Goal: Transaction & Acquisition: Purchase product/service

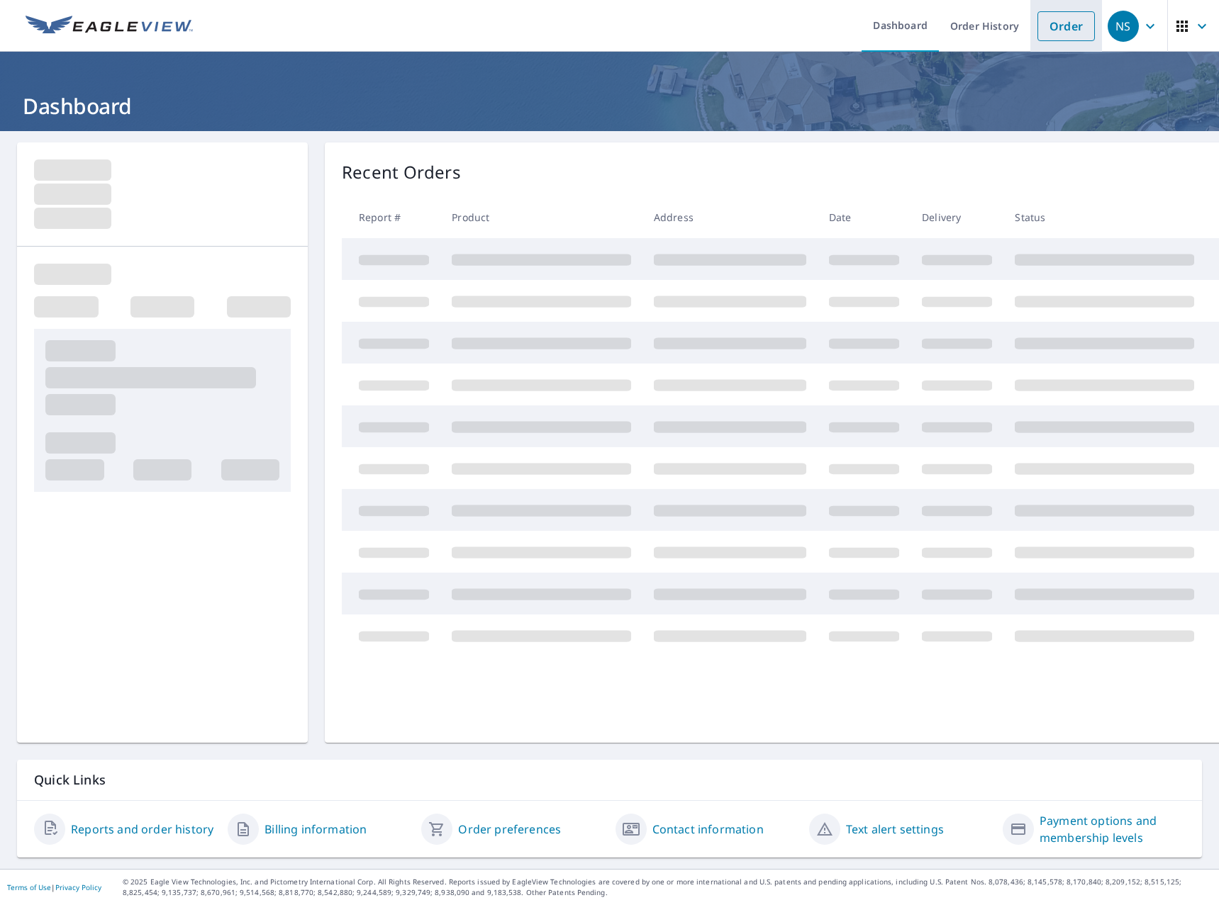
click at [1054, 26] on link "Order" at bounding box center [1065, 26] width 57 height 30
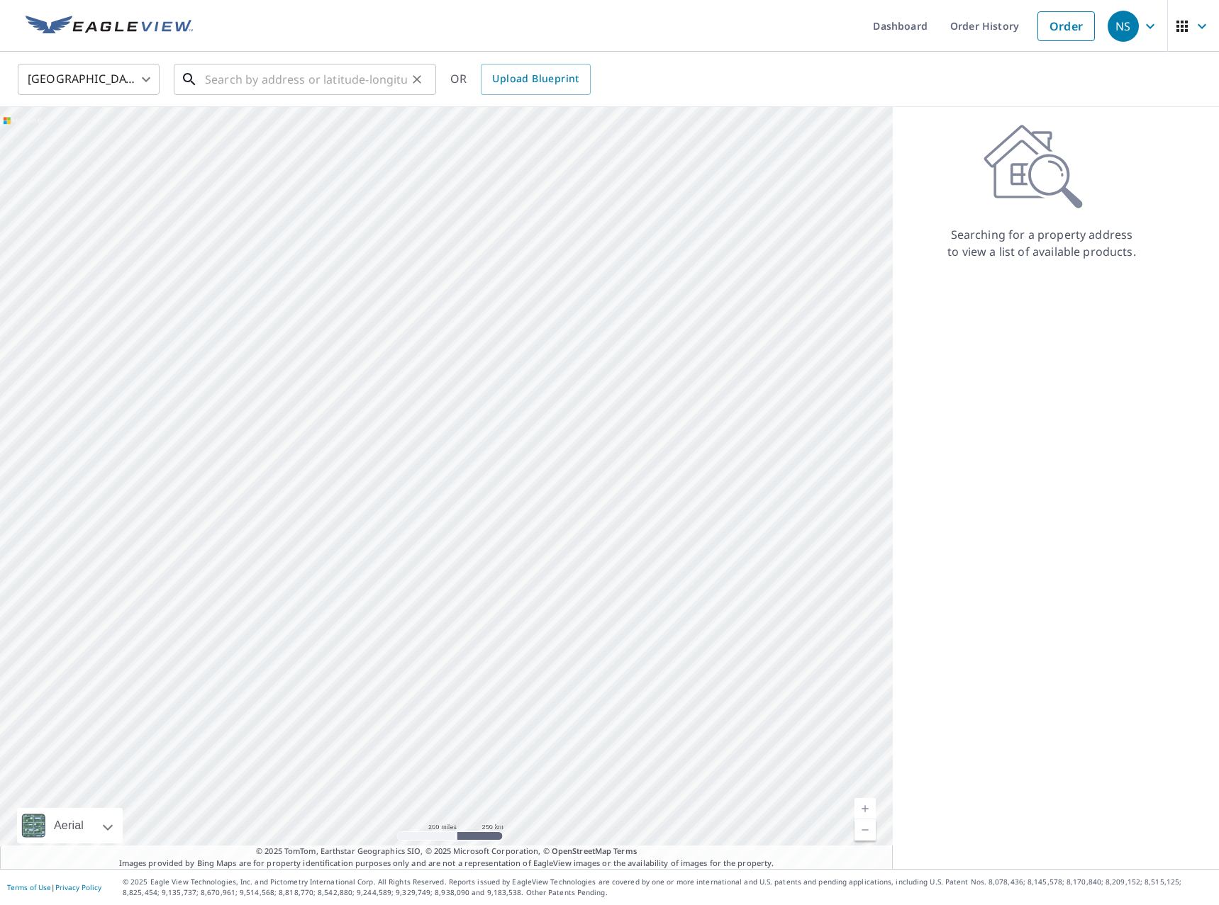
click at [350, 91] on input "text" at bounding box center [306, 80] width 202 height 40
click at [318, 73] on input "text" at bounding box center [306, 80] width 202 height 40
paste input "[STREET_ADDRESS]"
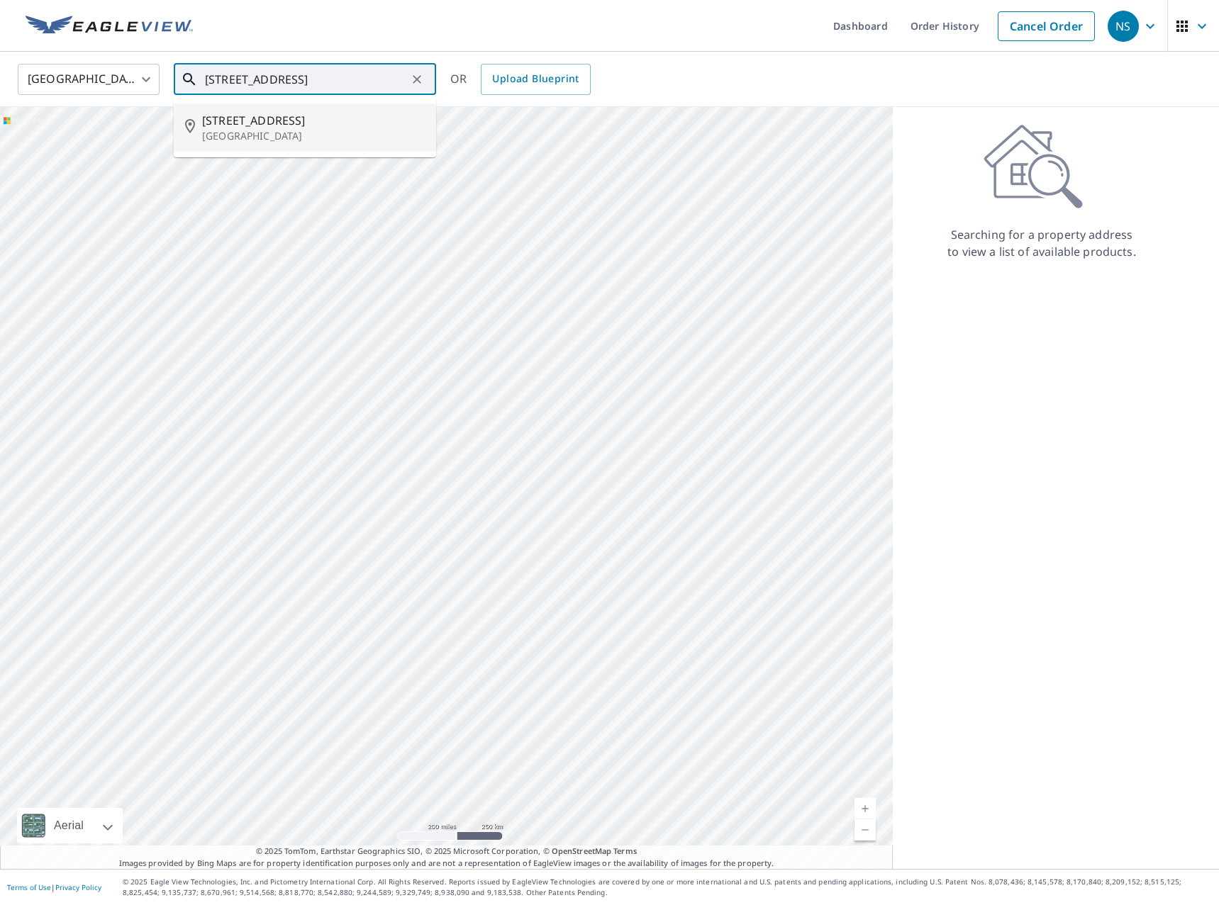
click at [319, 128] on span "[STREET_ADDRESS]" at bounding box center [313, 120] width 223 height 17
type input "[STREET_ADDRESS][PERSON_NAME]"
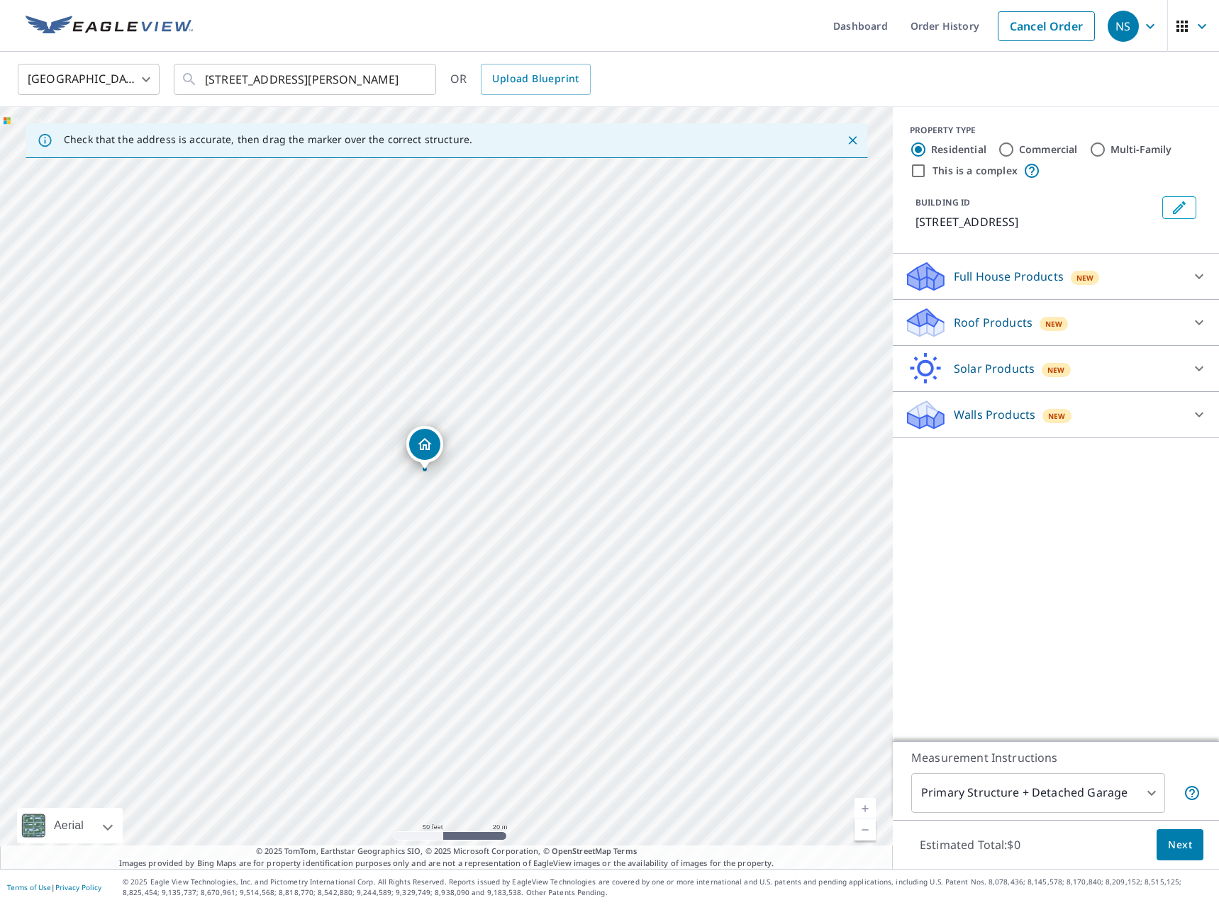
click at [976, 272] on p "Full House Products" at bounding box center [1009, 276] width 110 height 17
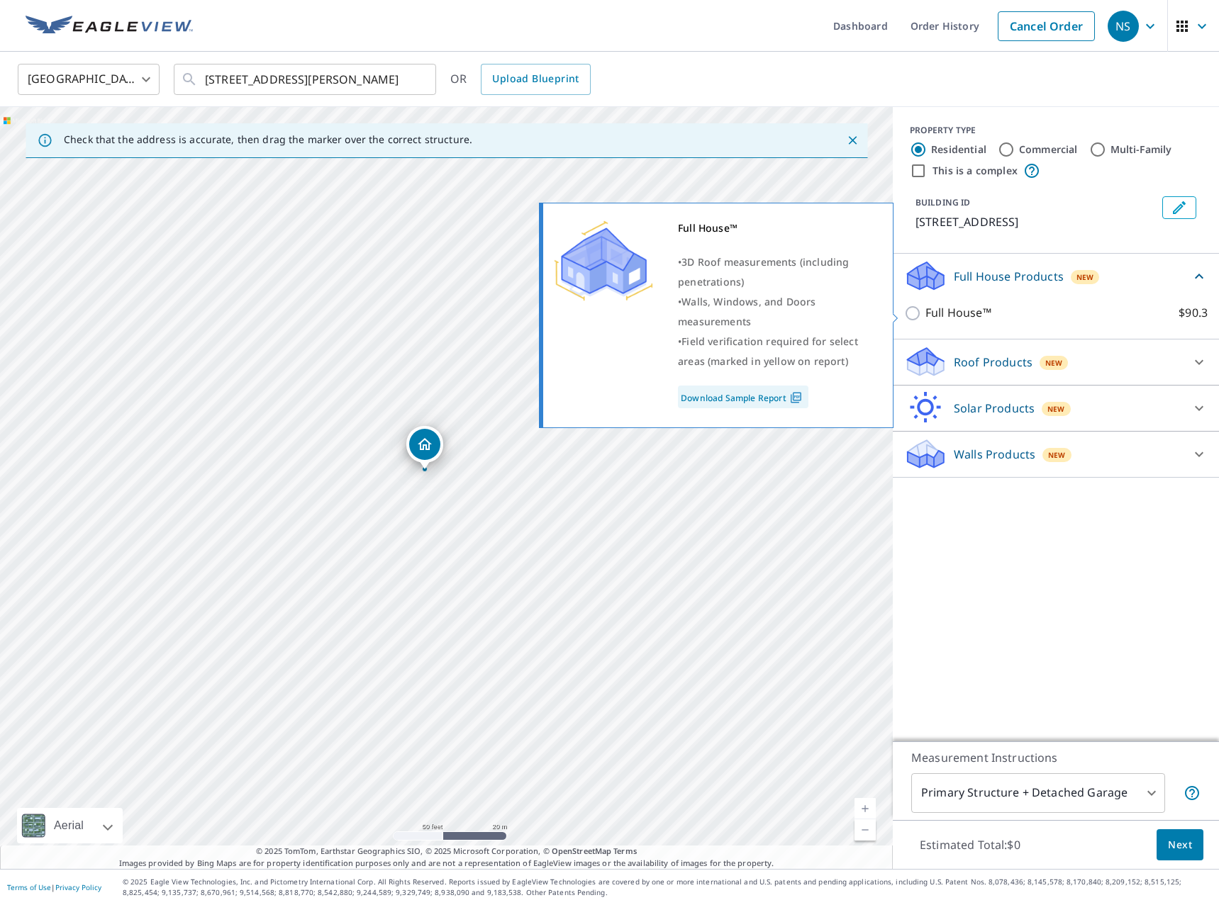
click at [956, 318] on p "Full House™" at bounding box center [958, 313] width 66 height 18
click at [925, 318] on input "Full House™ $90.3" at bounding box center [914, 313] width 21 height 17
checkbox input "true"
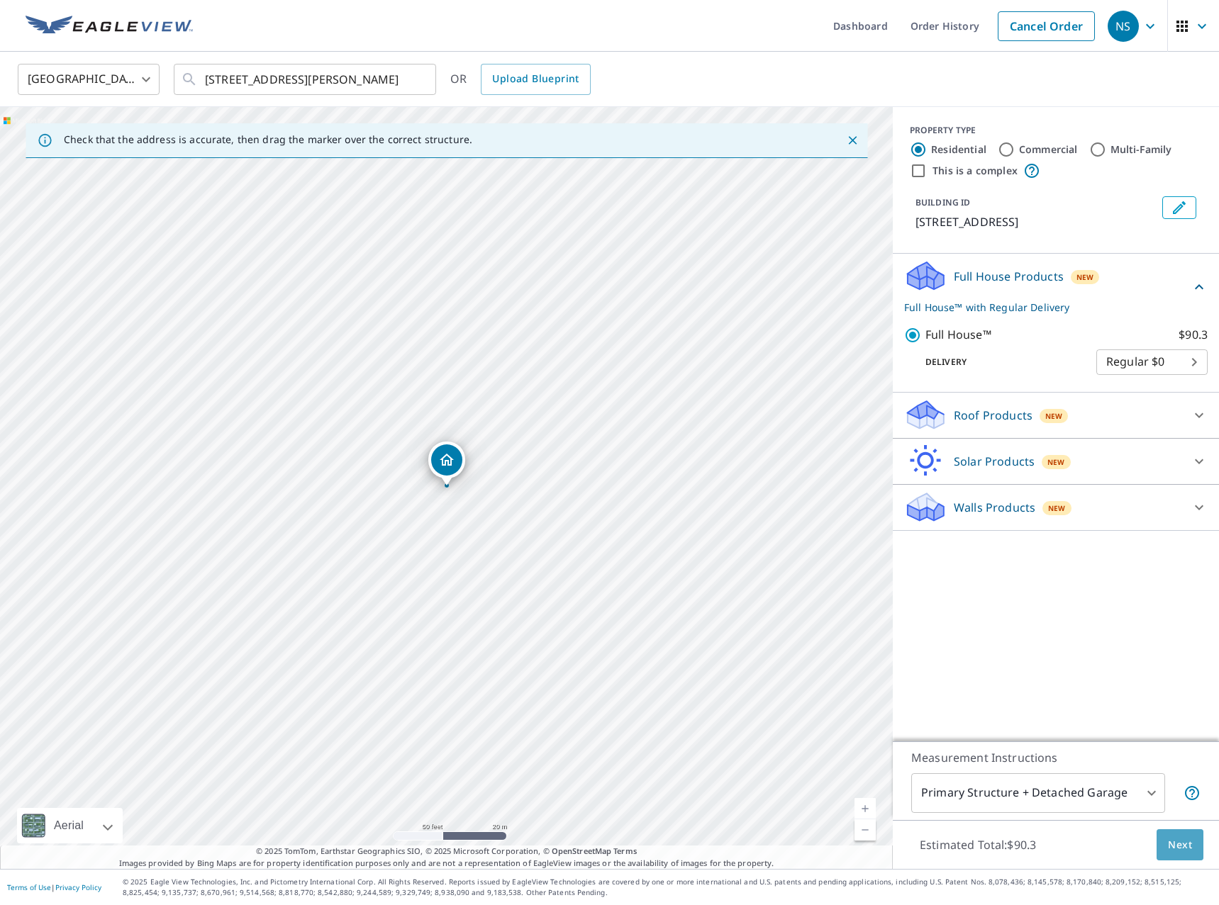
click at [1194, 839] on button "Next" at bounding box center [1179, 846] width 47 height 32
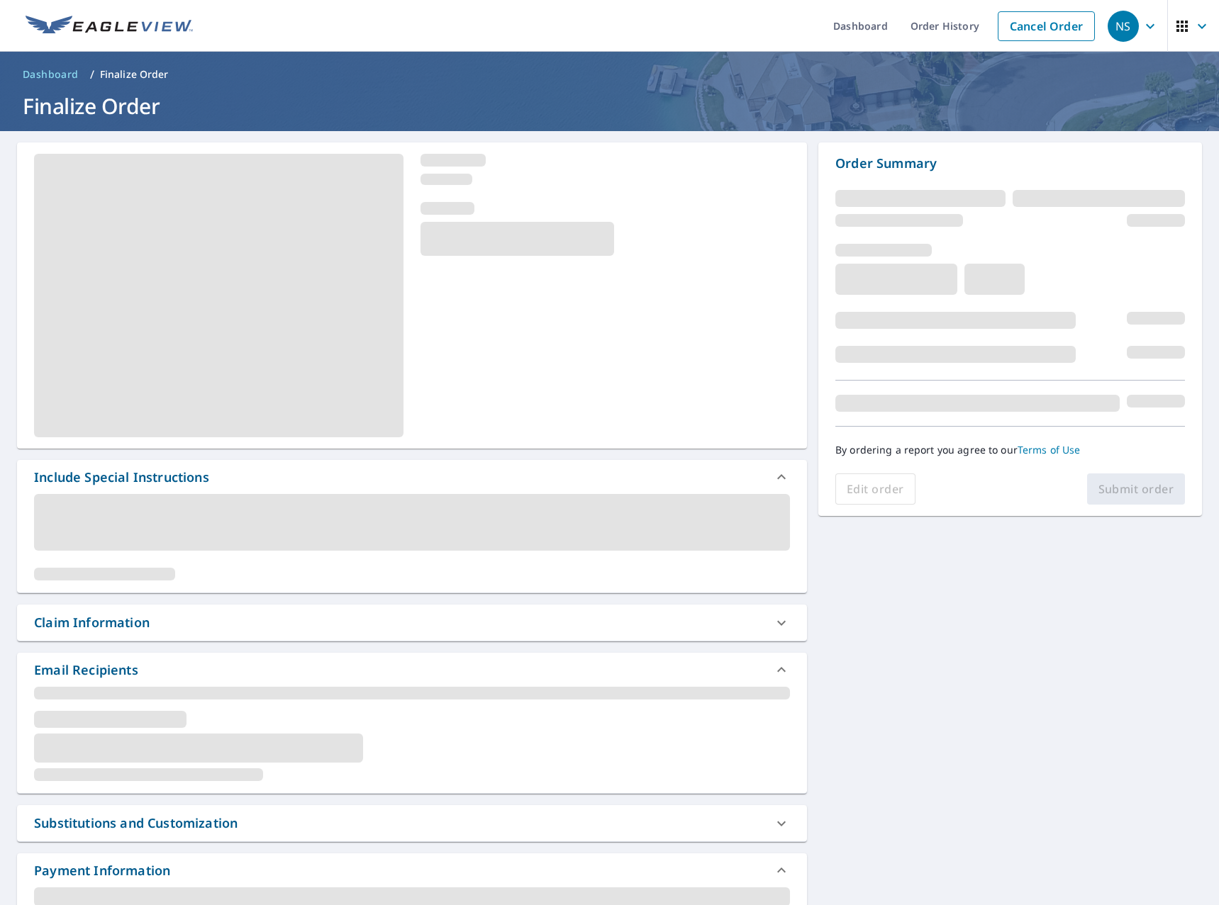
click at [857, 652] on div "Include Special Instructions Claim Information Email Recipients Substitutions a…" at bounding box center [609, 719] width 1219 height 1177
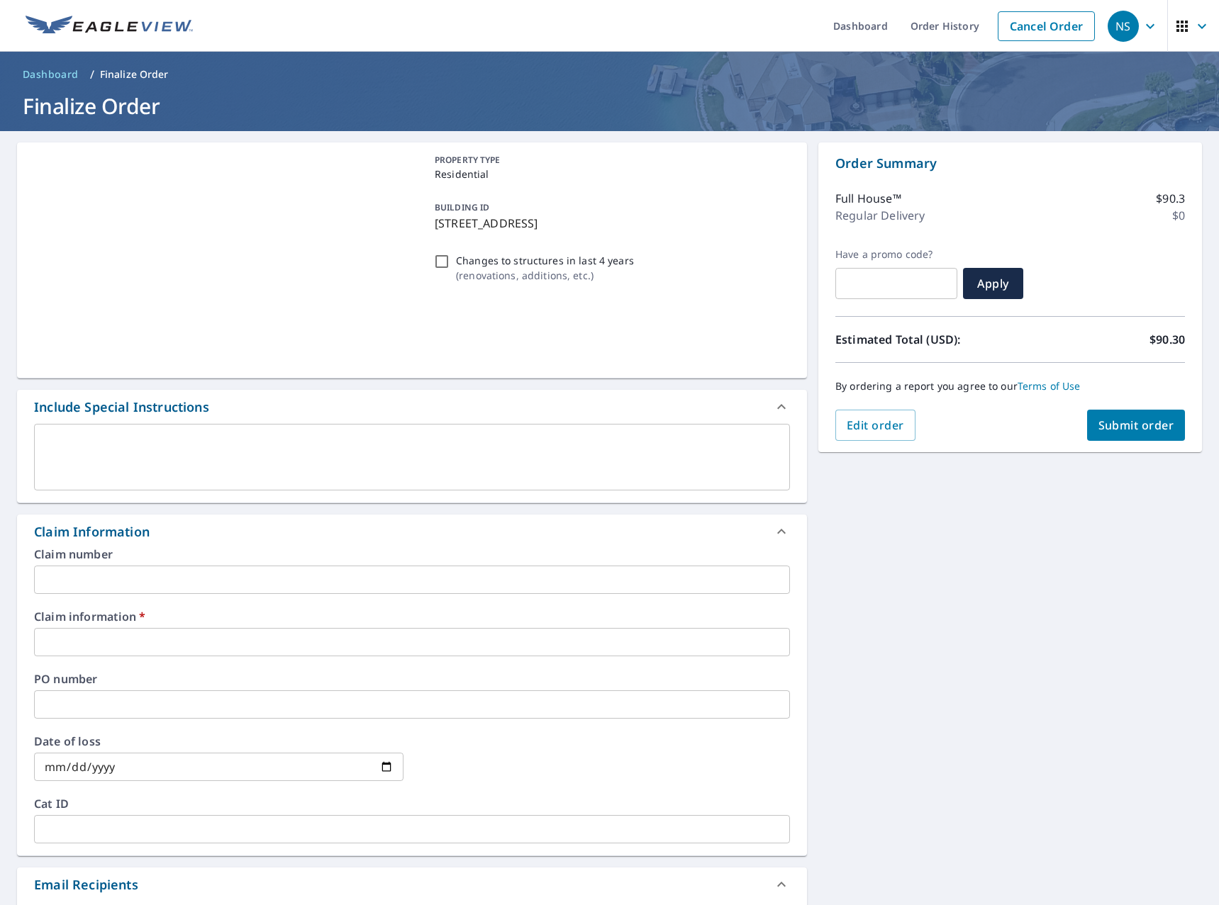
click at [751, 618] on label "Claim information   *" at bounding box center [412, 616] width 756 height 11
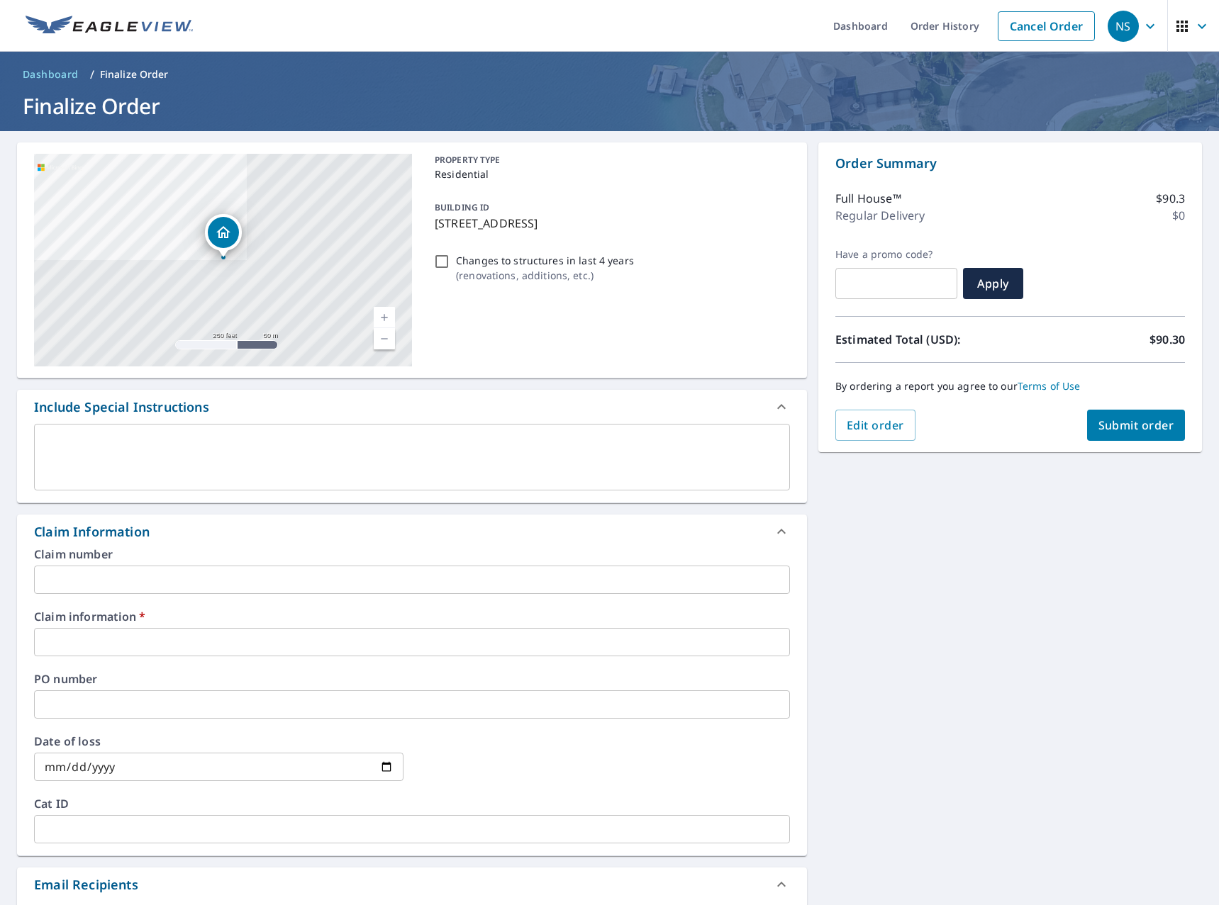
click at [730, 640] on input "text" at bounding box center [412, 642] width 756 height 28
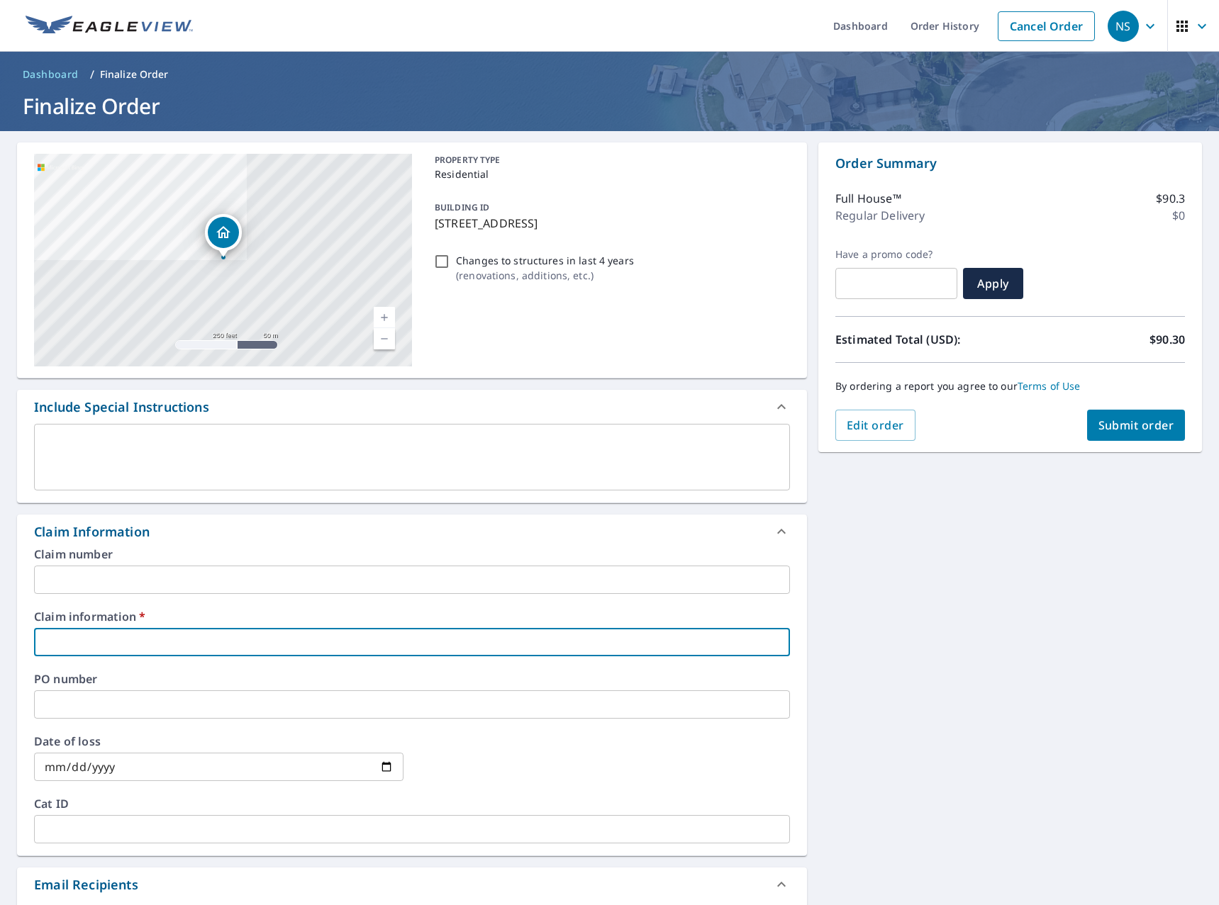
type input "0"
checkbox input "true"
type input "00"
checkbox input "true"
type input "000"
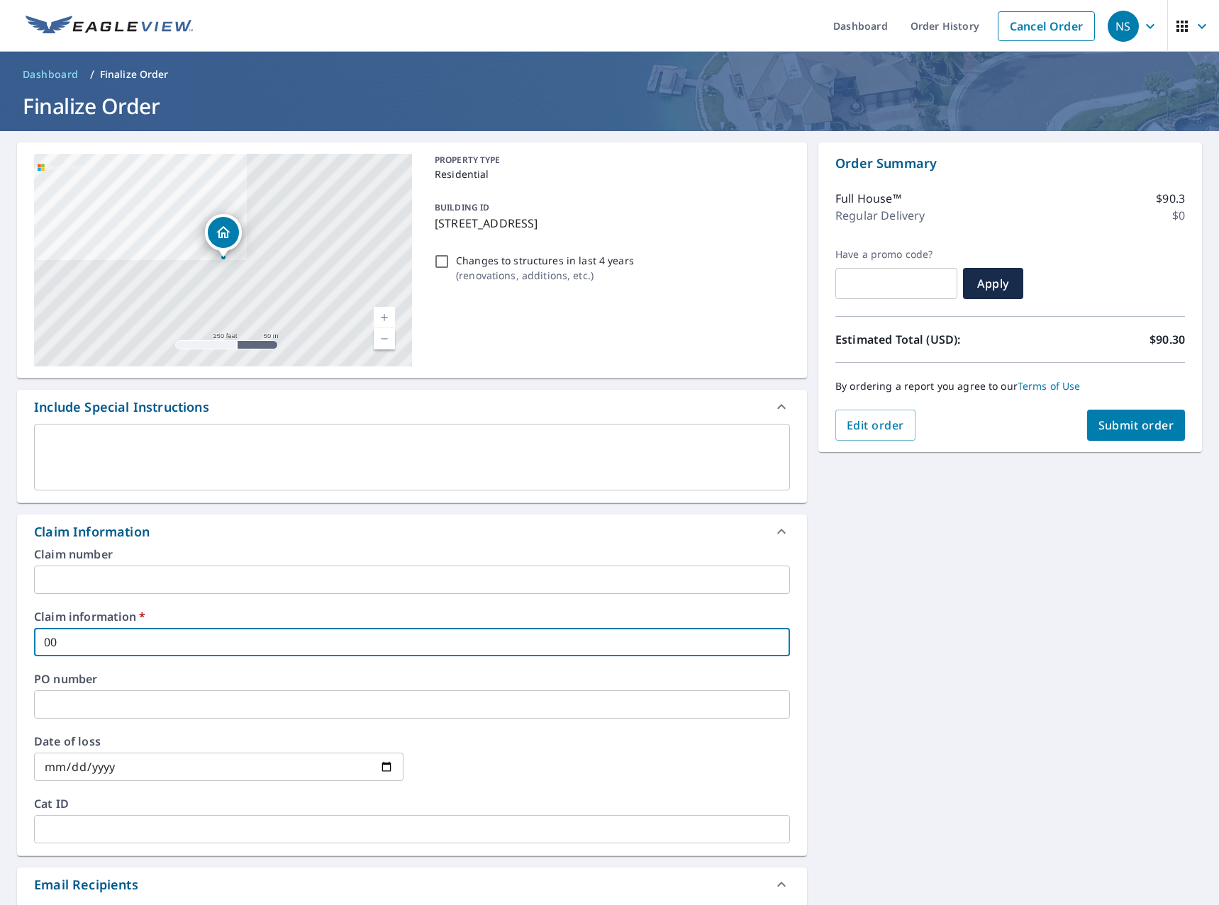
checkbox input "true"
type input "0000"
checkbox input "true"
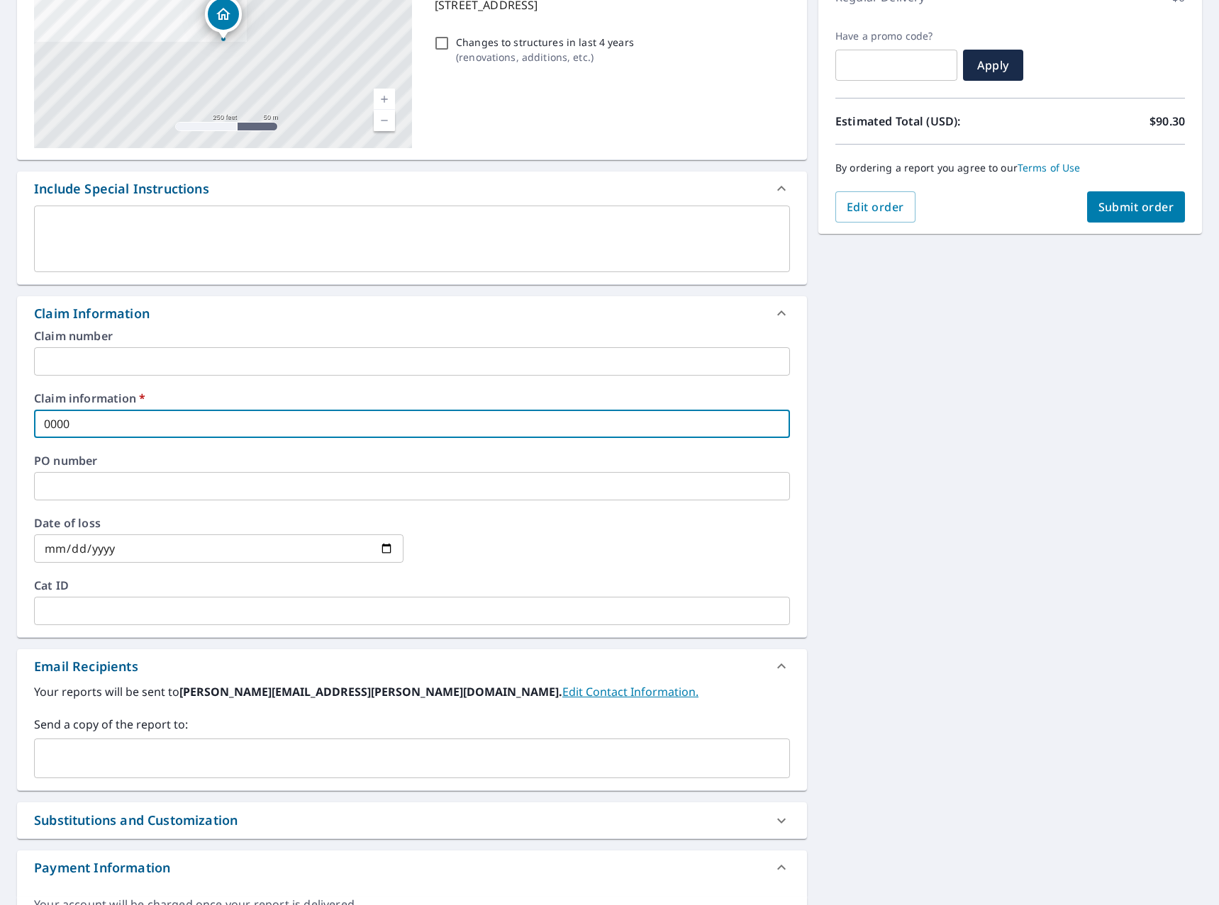
scroll to position [250, 0]
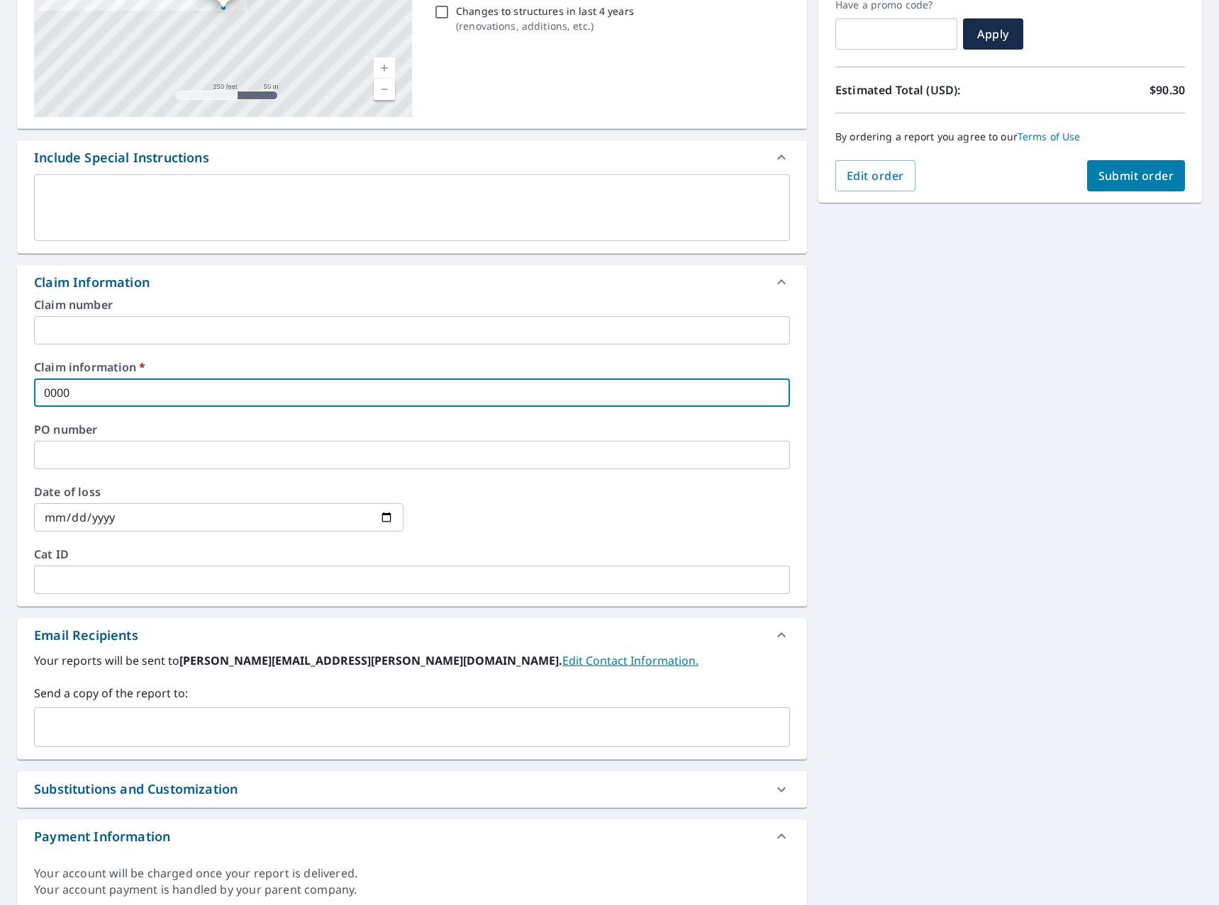
type input "0000"
click at [240, 727] on input "text" at bounding box center [401, 727] width 722 height 27
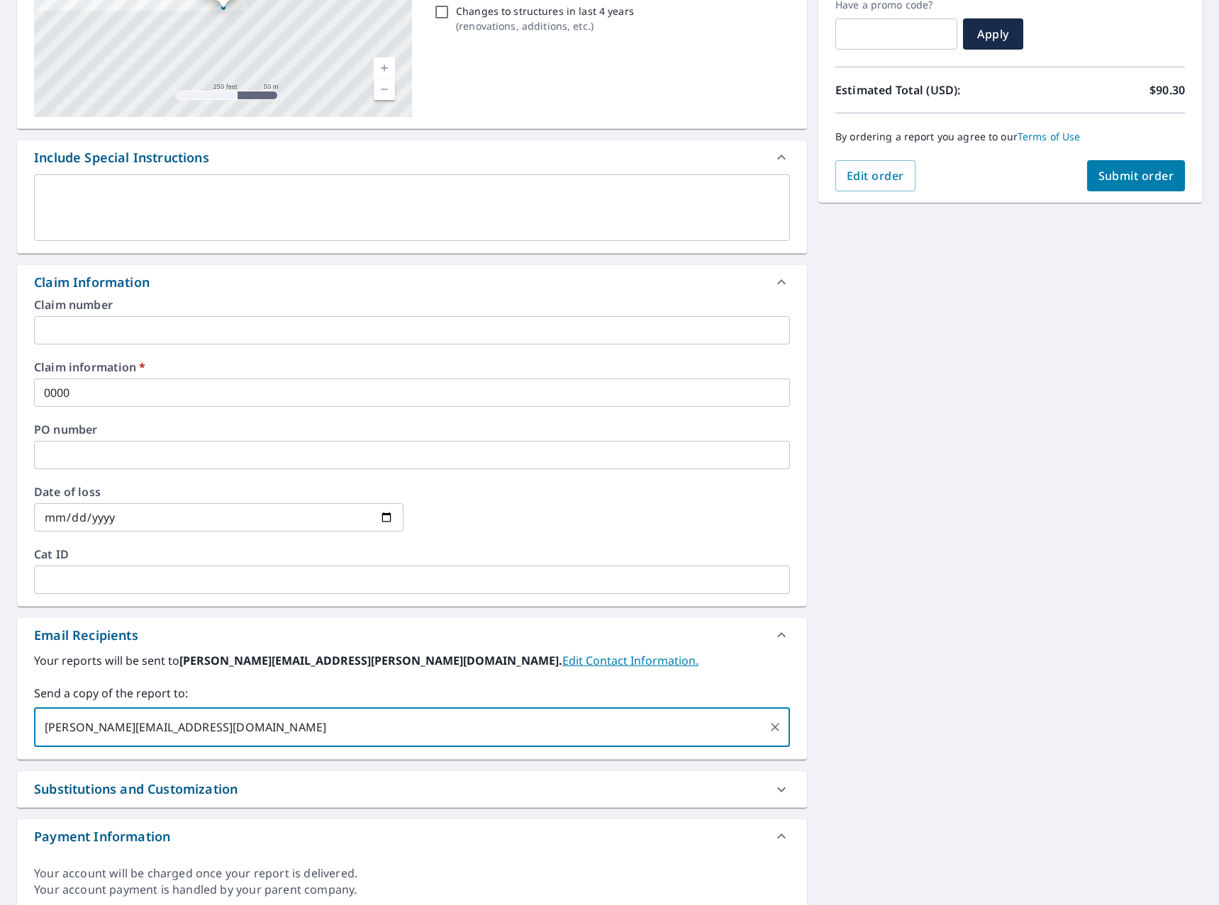
type input "[PERSON_NAME][EMAIL_ADDRESS][DOMAIN_NAME]"
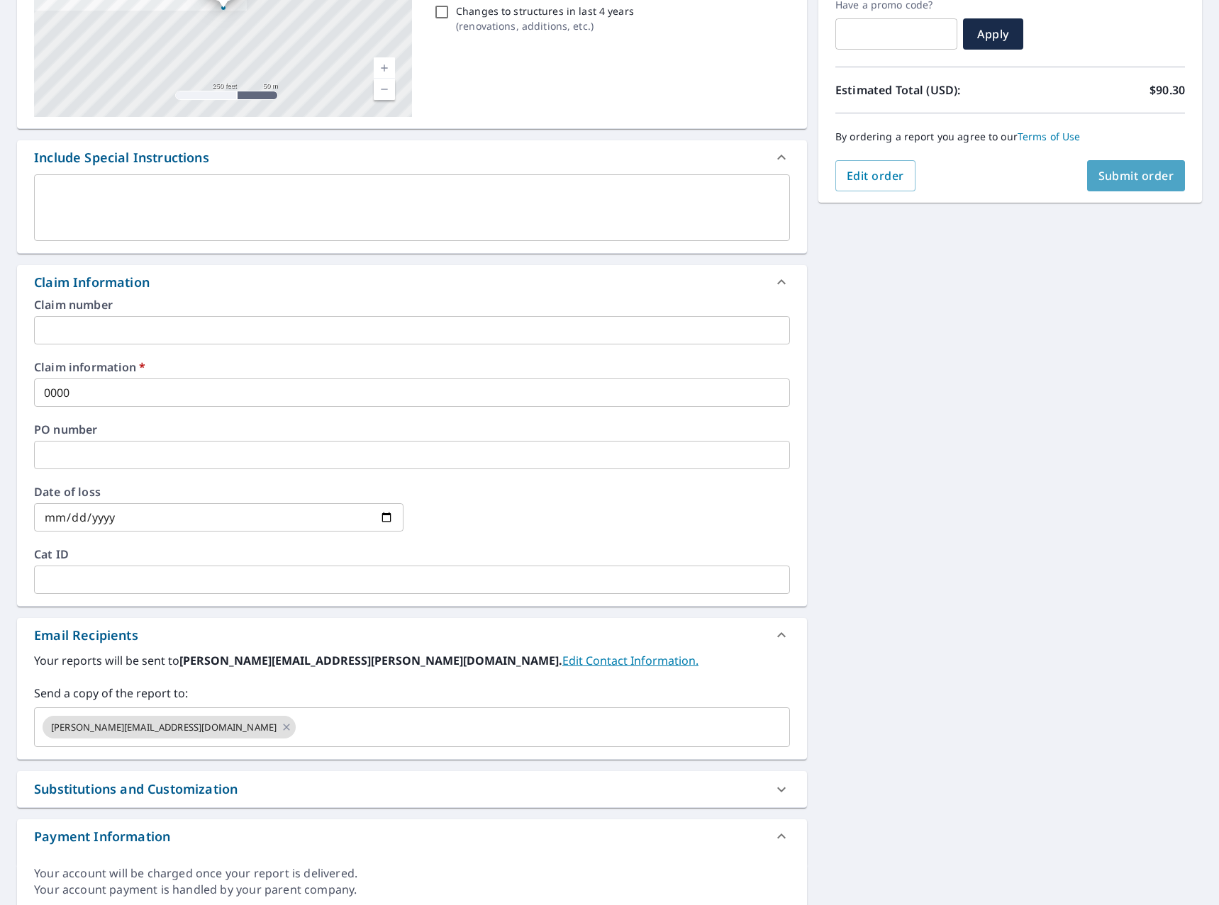
click at [1142, 177] on span "Submit order" at bounding box center [1136, 176] width 76 height 16
checkbox input "true"
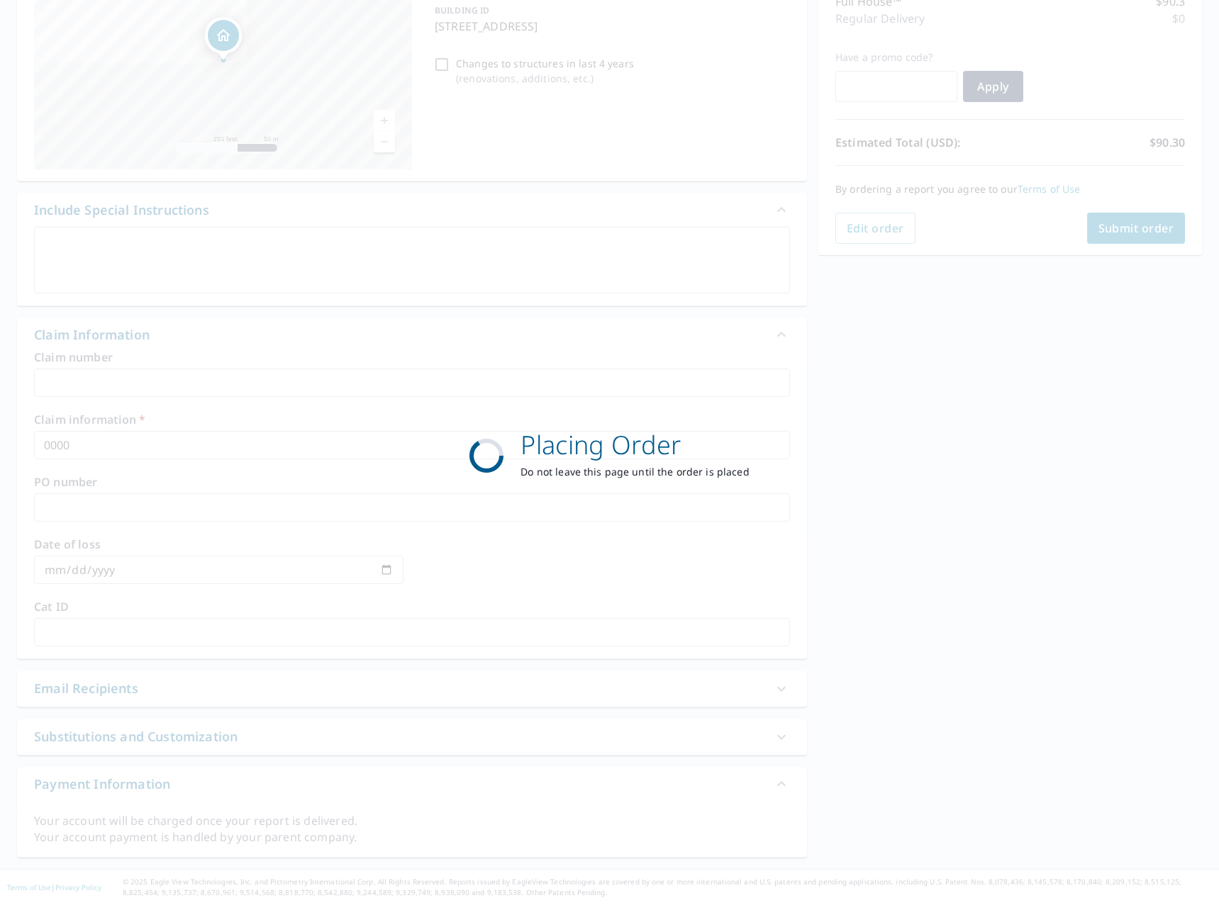
scroll to position [197, 0]
